Goal: Task Accomplishment & Management: Use online tool/utility

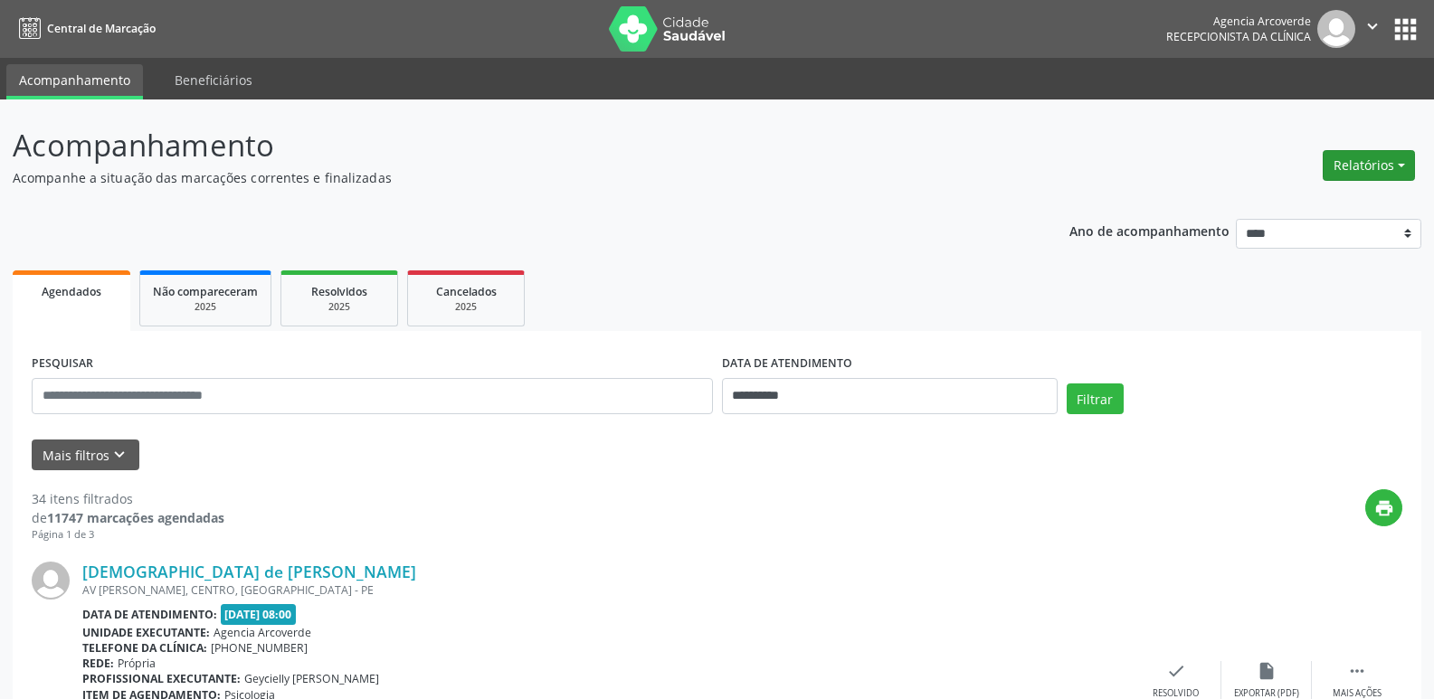
click at [1372, 164] on button "Relatórios" at bounding box center [1369, 165] width 92 height 31
click at [1291, 207] on link "Agendamentos" at bounding box center [1318, 204] width 195 height 25
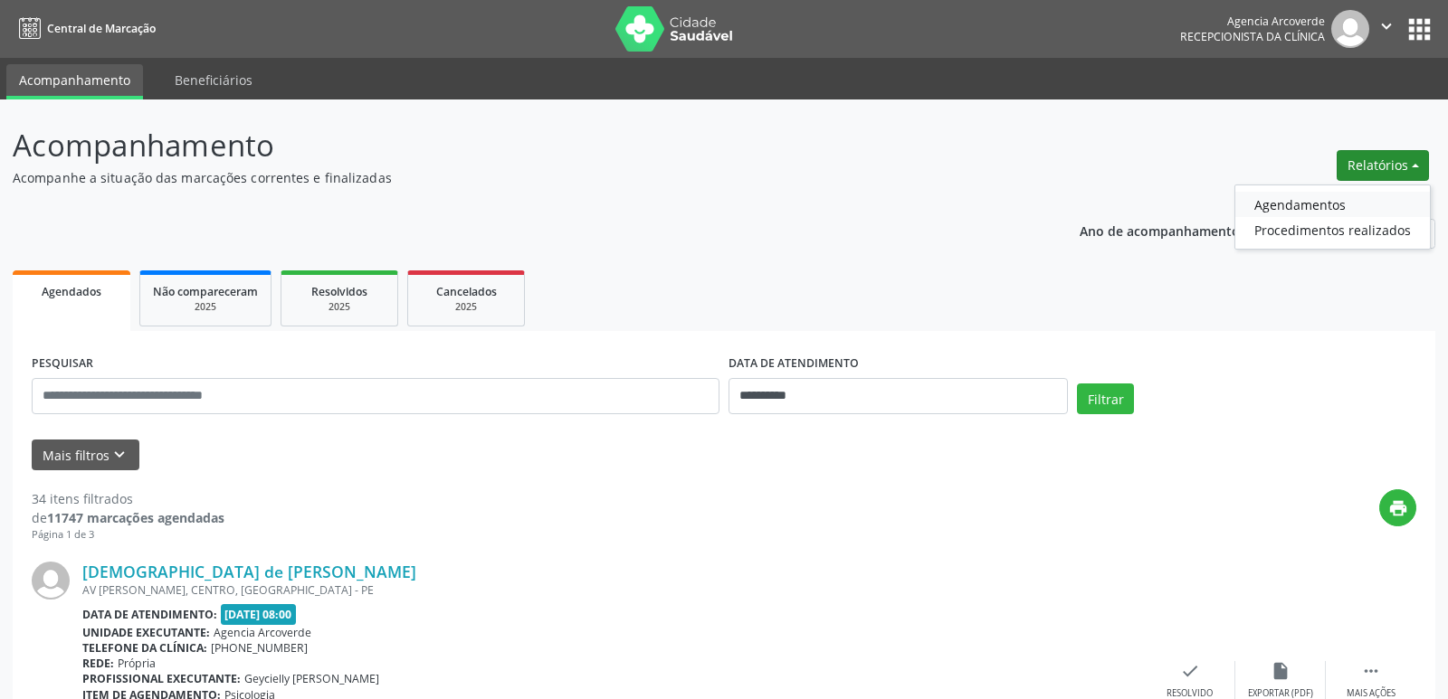
select select "*"
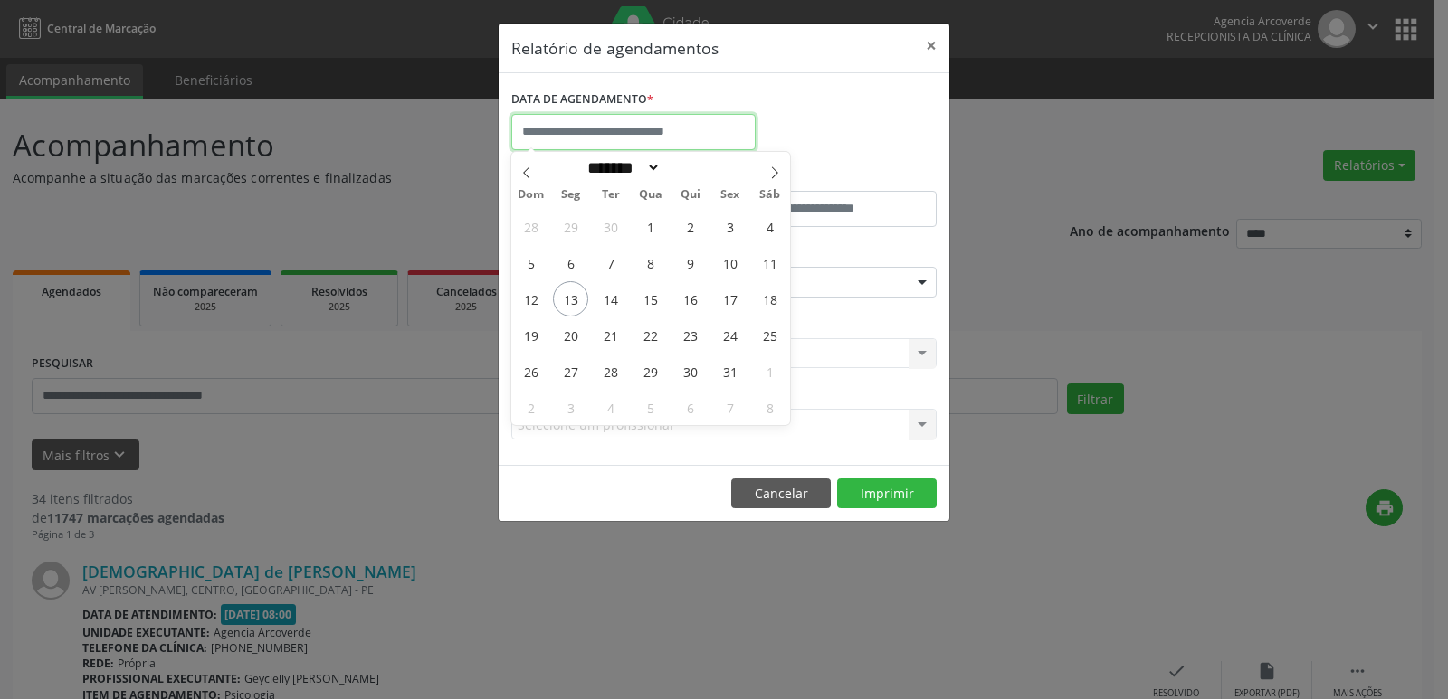
click at [555, 131] on input "text" at bounding box center [633, 132] width 244 height 36
click at [614, 303] on span "14" at bounding box center [610, 298] width 35 height 35
type input "**********"
click at [614, 303] on span "14" at bounding box center [610, 298] width 35 height 35
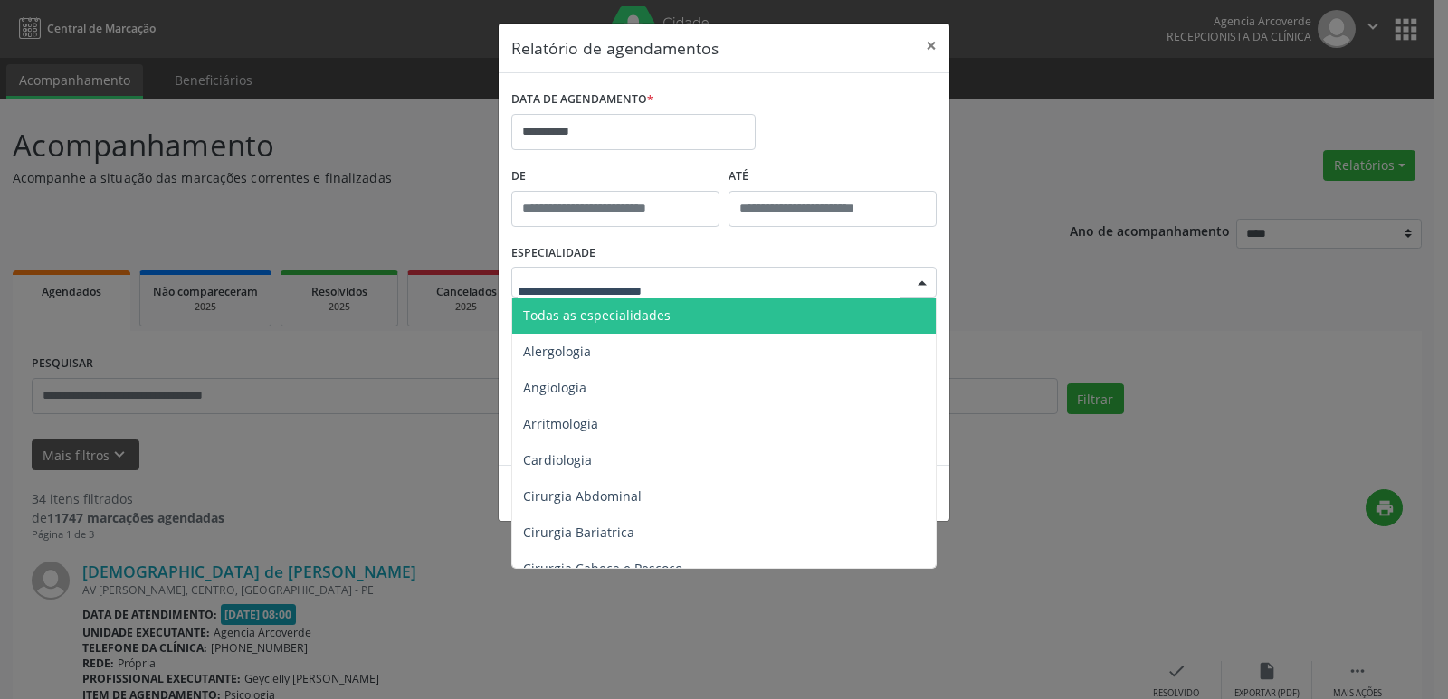
click at [610, 322] on span "Todas as especialidades" at bounding box center [596, 315] width 147 height 17
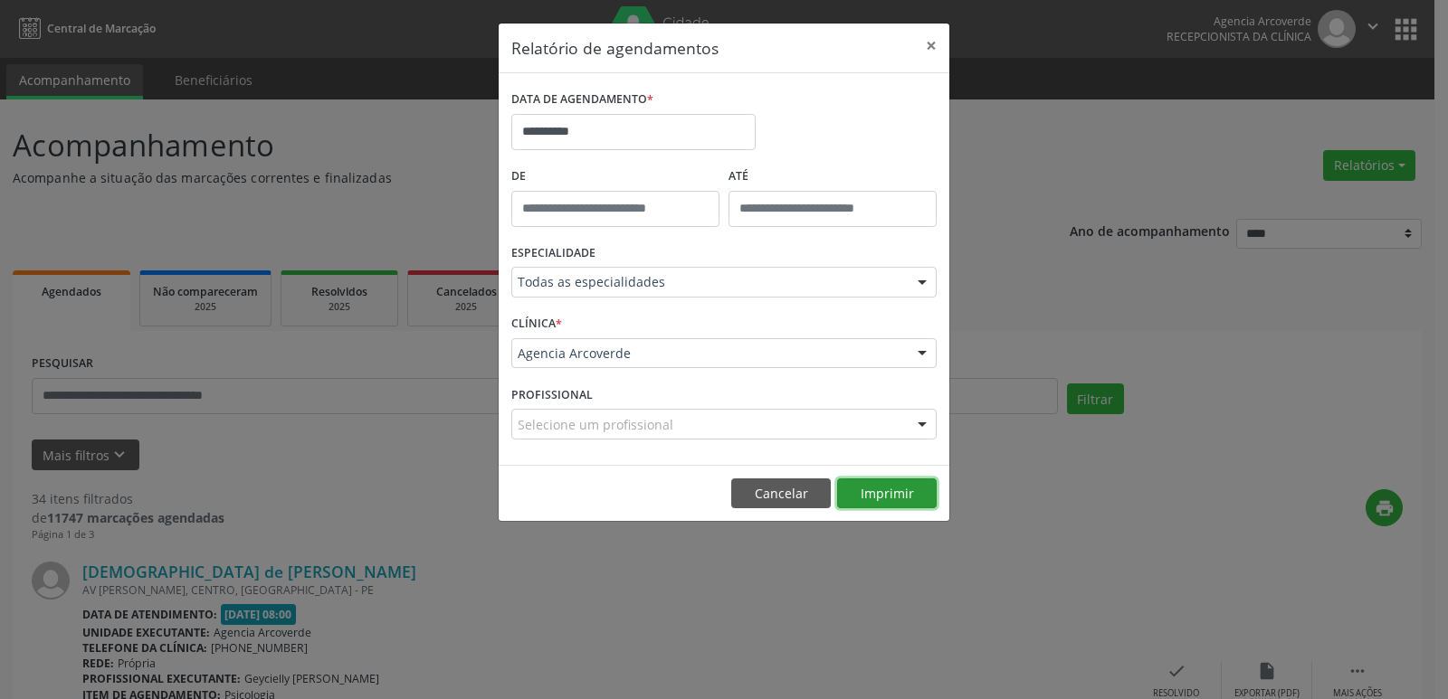
click at [901, 496] on button "Imprimir" at bounding box center [887, 494] width 100 height 31
